Goal: Information Seeking & Learning: Learn about a topic

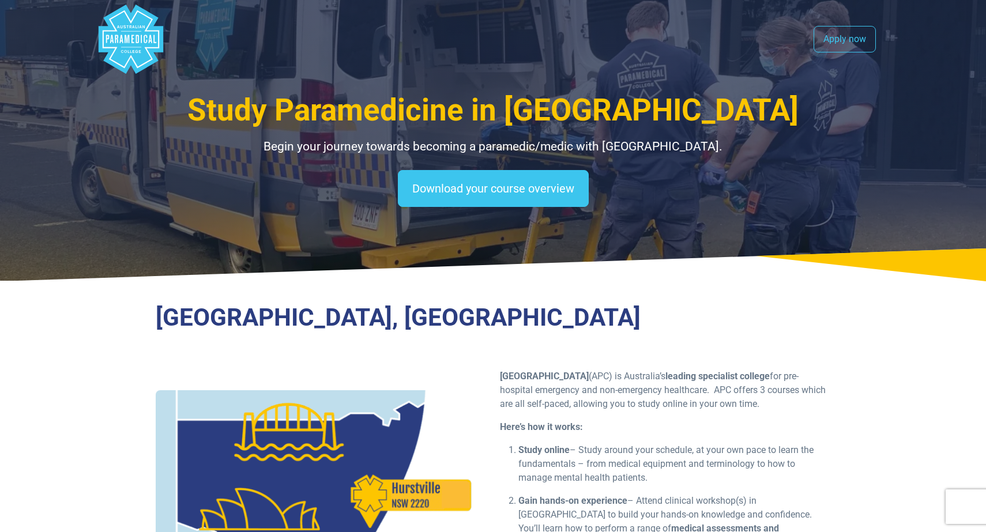
select select "**********"
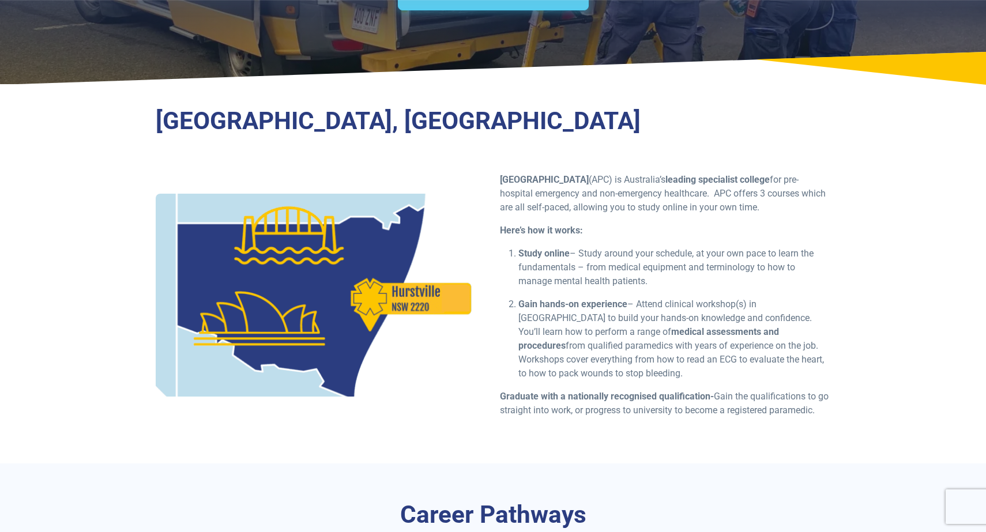
scroll to position [198, 0]
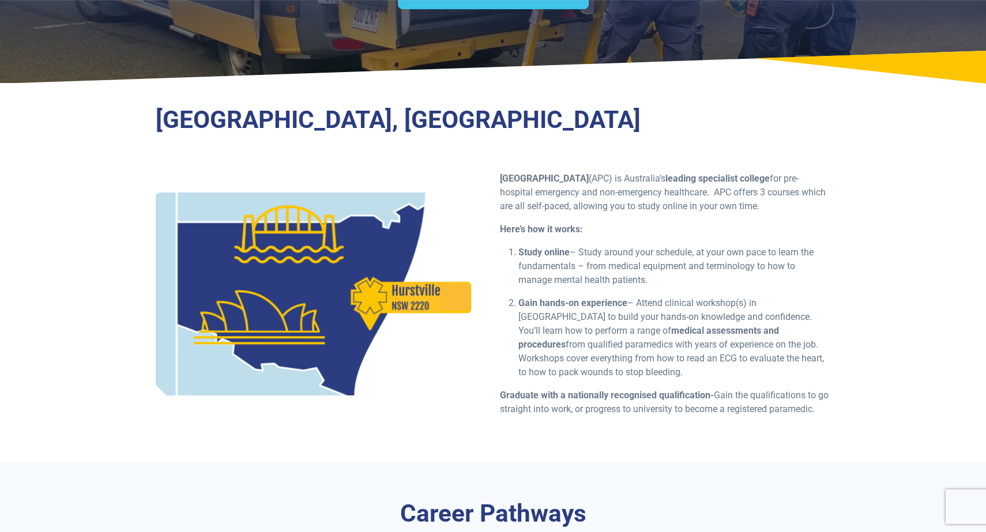
drag, startPoint x: 502, startPoint y: 174, endPoint x: 664, endPoint y: 433, distance: 305.9
click at [664, 426] on div "Australian Paramedical College (APC) is [DEMOGRAPHIC_DATA]’s leading specialist…" at bounding box center [665, 299] width 344 height 254
click at [646, 426] on div "Australian Paramedical College (APC) is [DEMOGRAPHIC_DATA]’s leading specialist…" at bounding box center [665, 299] width 344 height 254
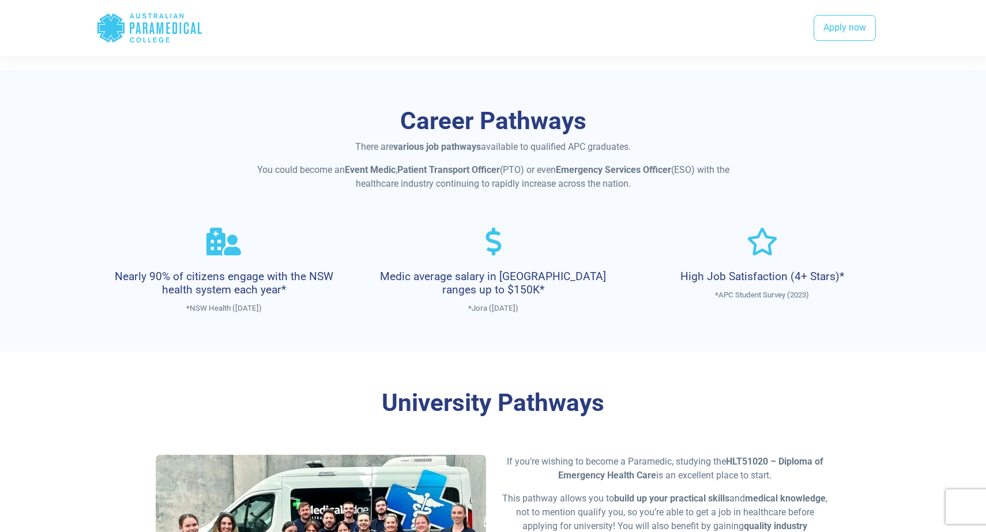
scroll to position [595, 0]
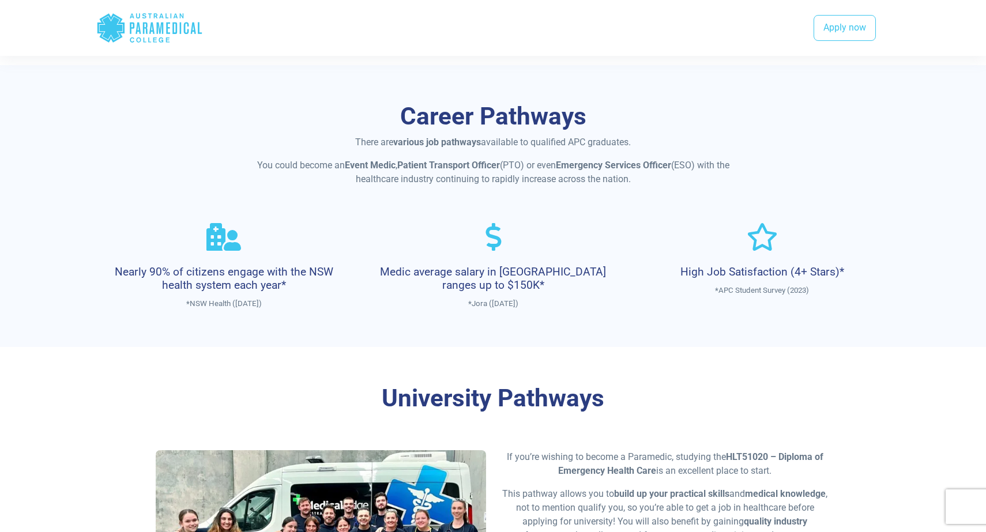
drag, startPoint x: 627, startPoint y: 314, endPoint x: 633, endPoint y: 344, distance: 30.6
click at [633, 345] on div "Career Pathways There are various job pathways available to qualified APC gradu…" at bounding box center [492, 206] width 807 height 283
click at [633, 344] on div "Career Pathways There are various job pathways available to qualified APC gradu…" at bounding box center [492, 206] width 807 height 283
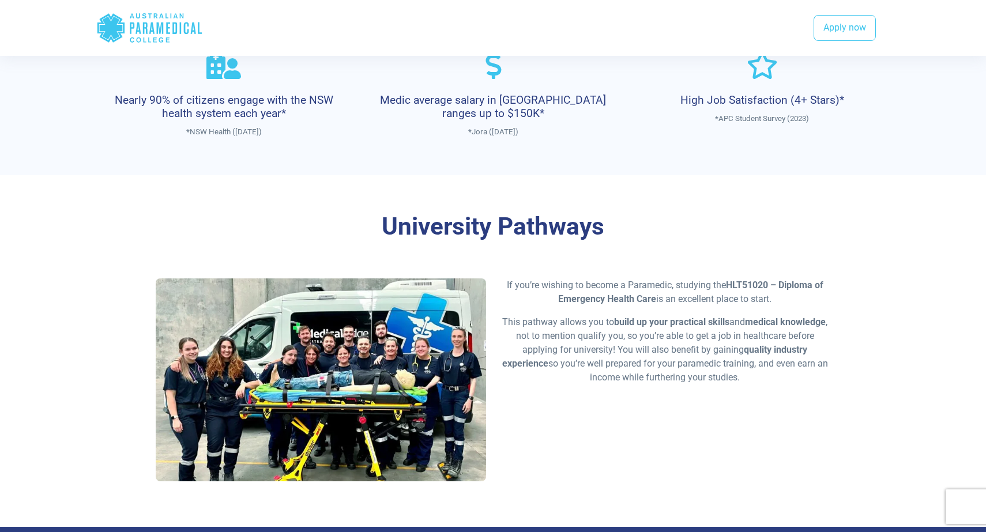
scroll to position [885, 0]
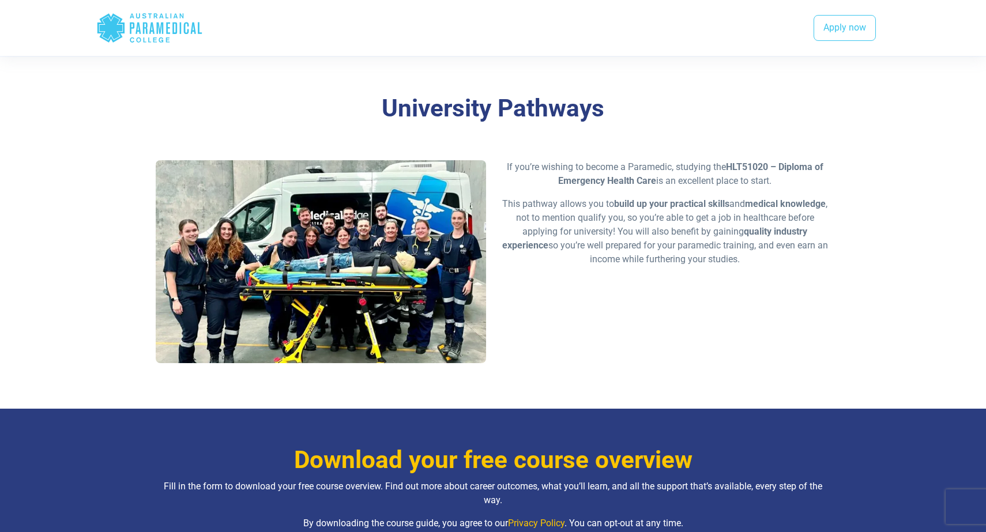
drag, startPoint x: 752, startPoint y: 299, endPoint x: 713, endPoint y: 131, distance: 171.8
click at [713, 131] on div "University Pathways If you’re wishing to become a Paramedic, studying the HLT51…" at bounding box center [492, 233] width 807 height 352
click at [713, 123] on h3 "University Pathways" at bounding box center [493, 108] width 675 height 29
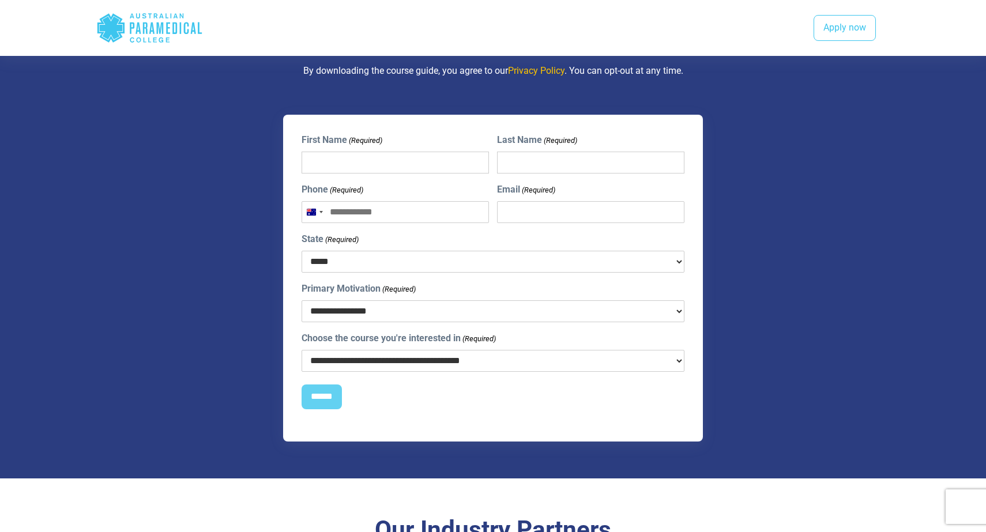
scroll to position [1343, 0]
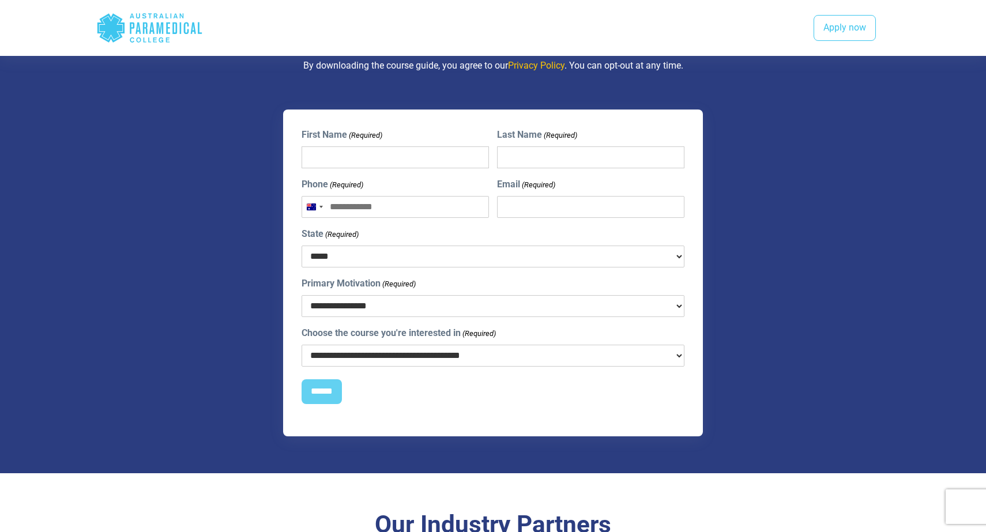
click at [623, 309] on select "**********" at bounding box center [493, 306] width 383 height 22
click at [596, 298] on div "**********" at bounding box center [493, 297] width 383 height 40
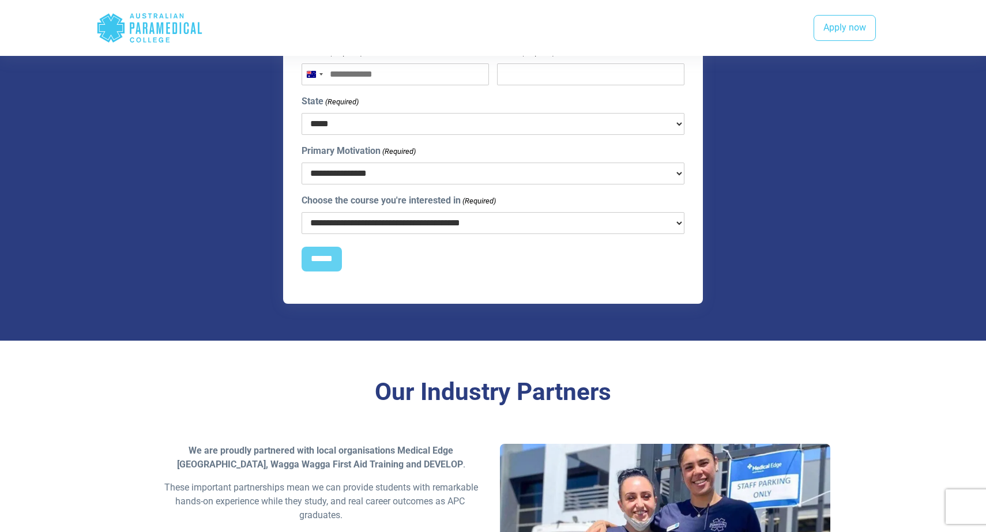
scroll to position [1661, 0]
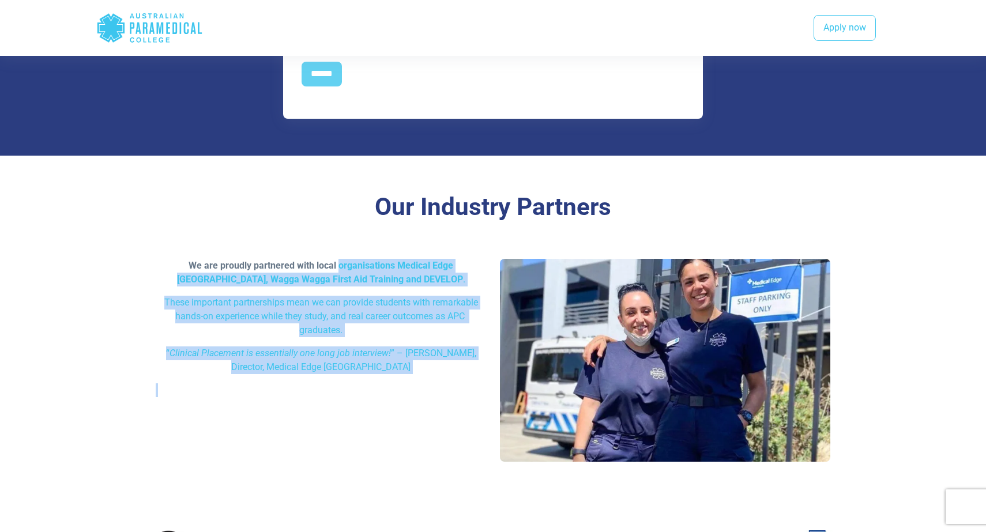
drag, startPoint x: 319, startPoint y: 279, endPoint x: 349, endPoint y: 413, distance: 137.7
click at [349, 407] on div "We are proudly partnered with local organisations Medical Edge [GEOGRAPHIC_DATA…" at bounding box center [321, 333] width 344 height 148
click at [348, 407] on div "We are proudly partnered with local organisations Medical Edge [GEOGRAPHIC_DATA…" at bounding box center [321, 333] width 344 height 148
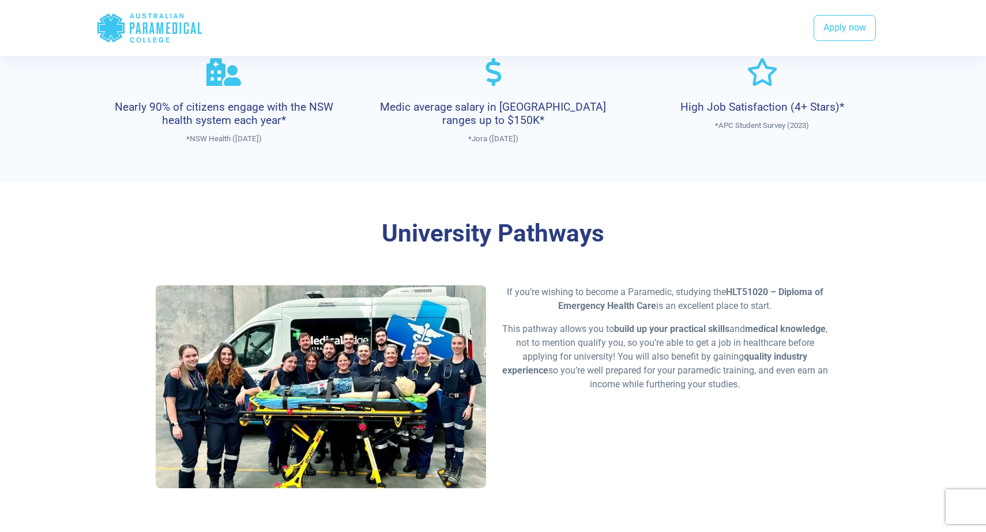
scroll to position [758, 0]
